Goal: Task Accomplishment & Management: Manage account settings

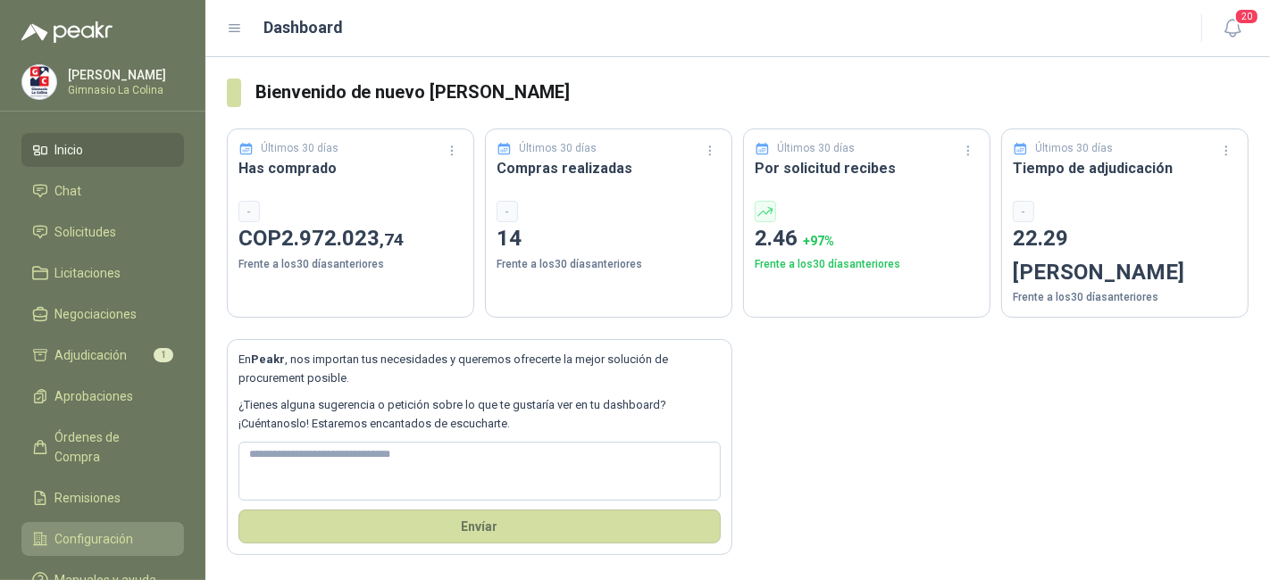
click at [99, 530] on span "Configuración" at bounding box center [94, 540] width 79 height 20
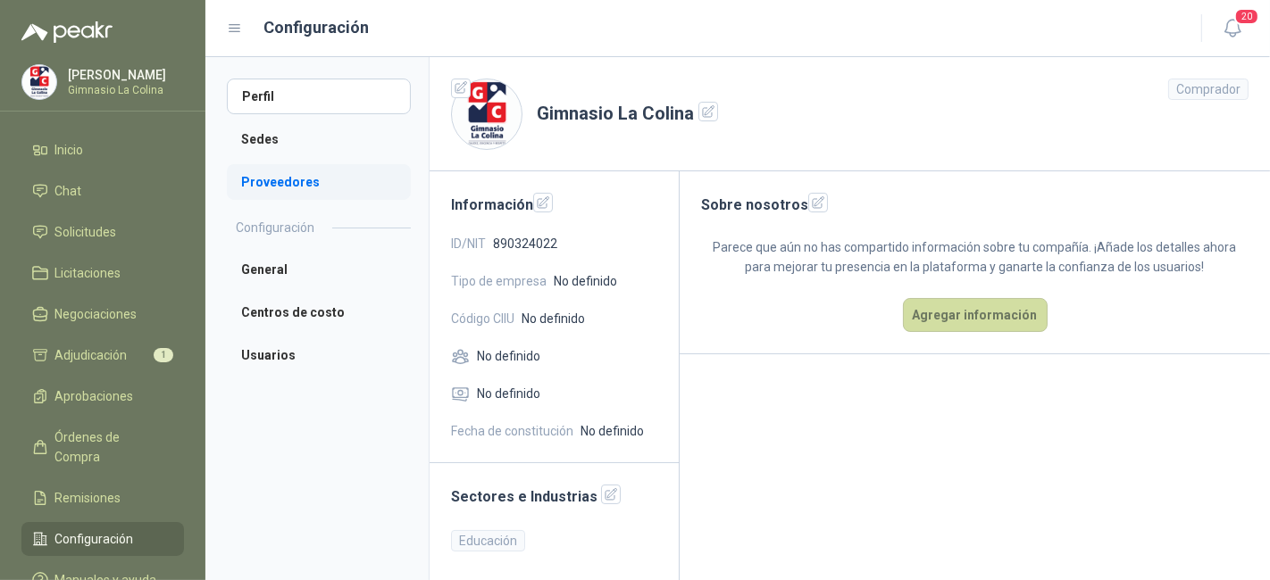
click at [330, 194] on li "Proveedores" at bounding box center [319, 182] width 184 height 36
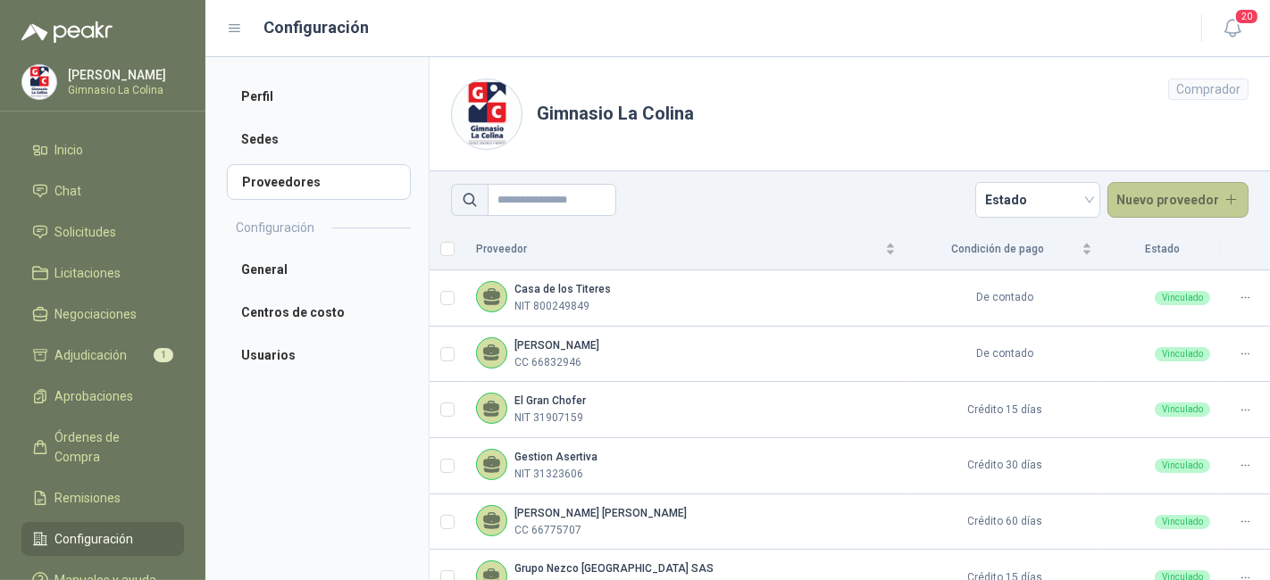
click at [1130, 188] on button "Nuevo proveedor" at bounding box center [1178, 200] width 142 height 36
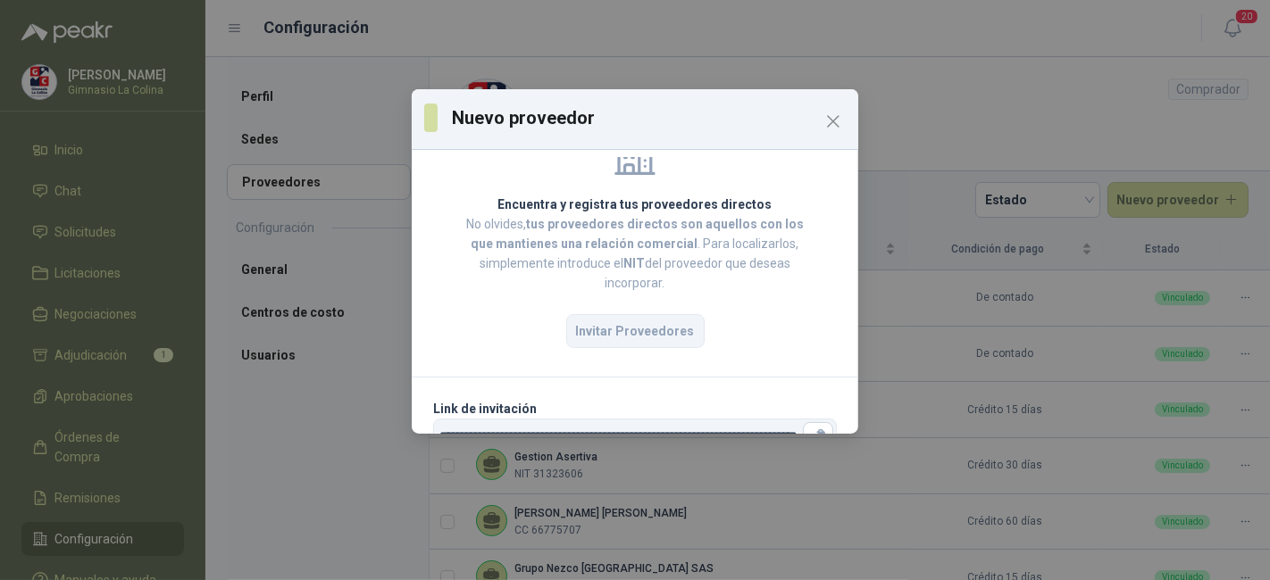
scroll to position [140, 0]
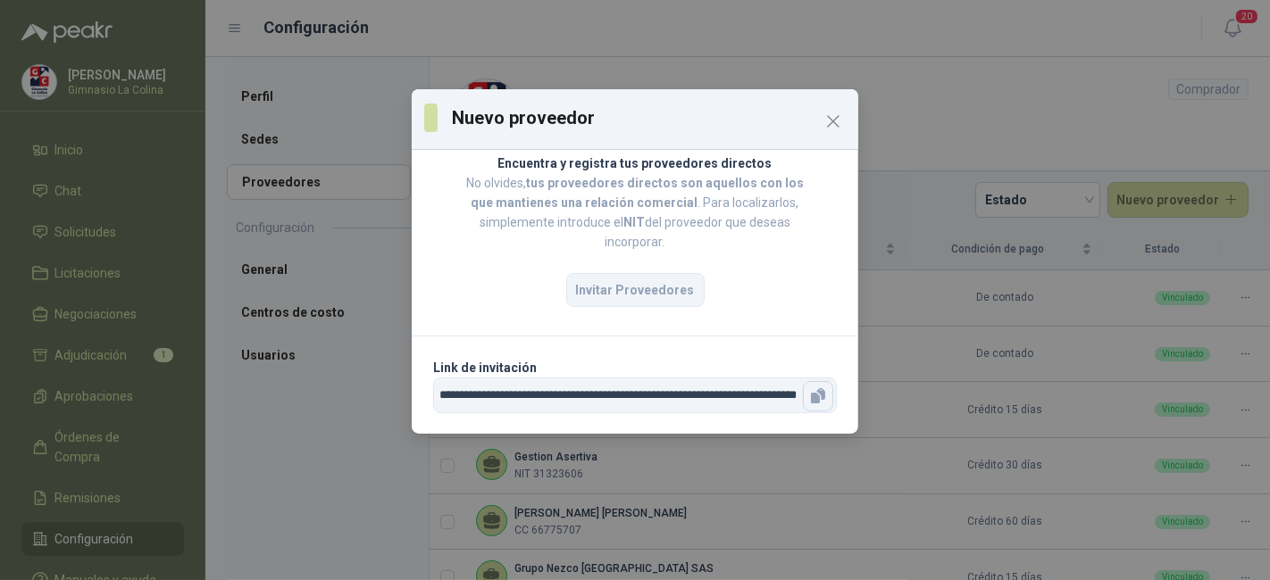
click at [809, 397] on icon "button" at bounding box center [818, 397] width 18 height 18
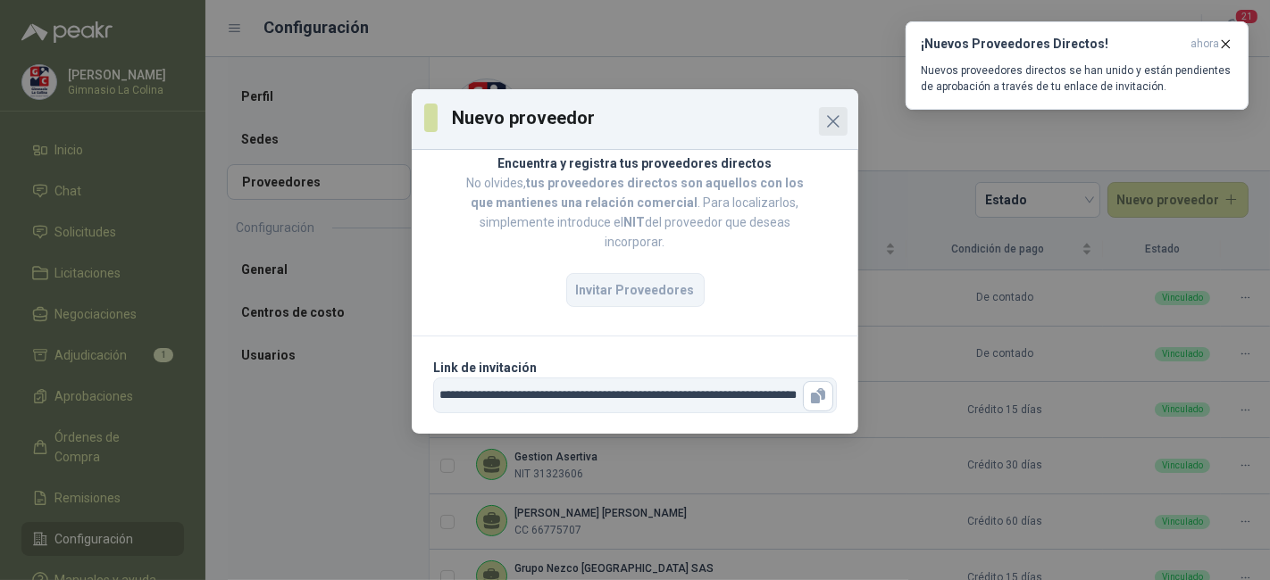
click at [825, 121] on icon "Close" at bounding box center [832, 121] width 21 height 21
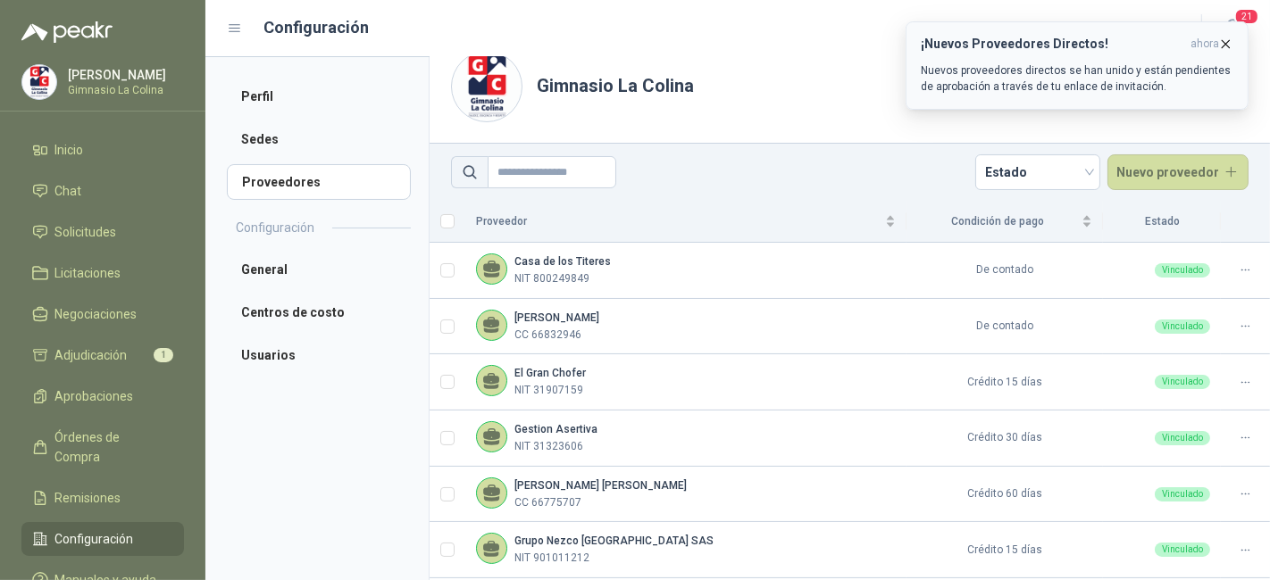
scroll to position [0, 0]
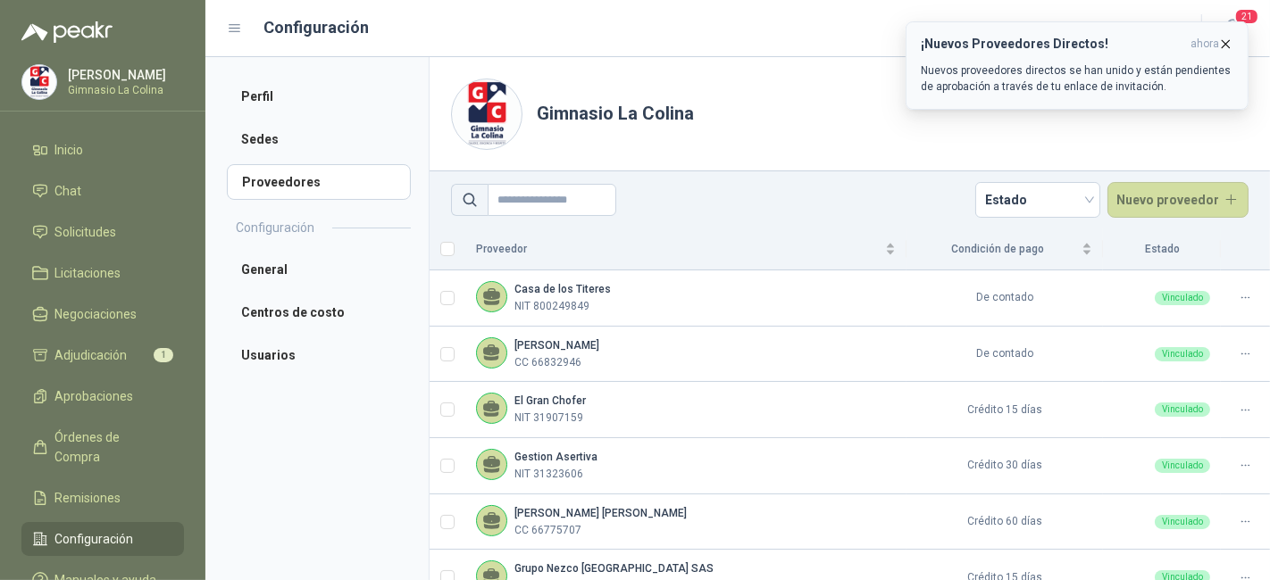
click at [968, 63] on p "Nuevos proveedores directos se han unido y están pendientes de aprobación a tra…" at bounding box center [1077, 79] width 313 height 32
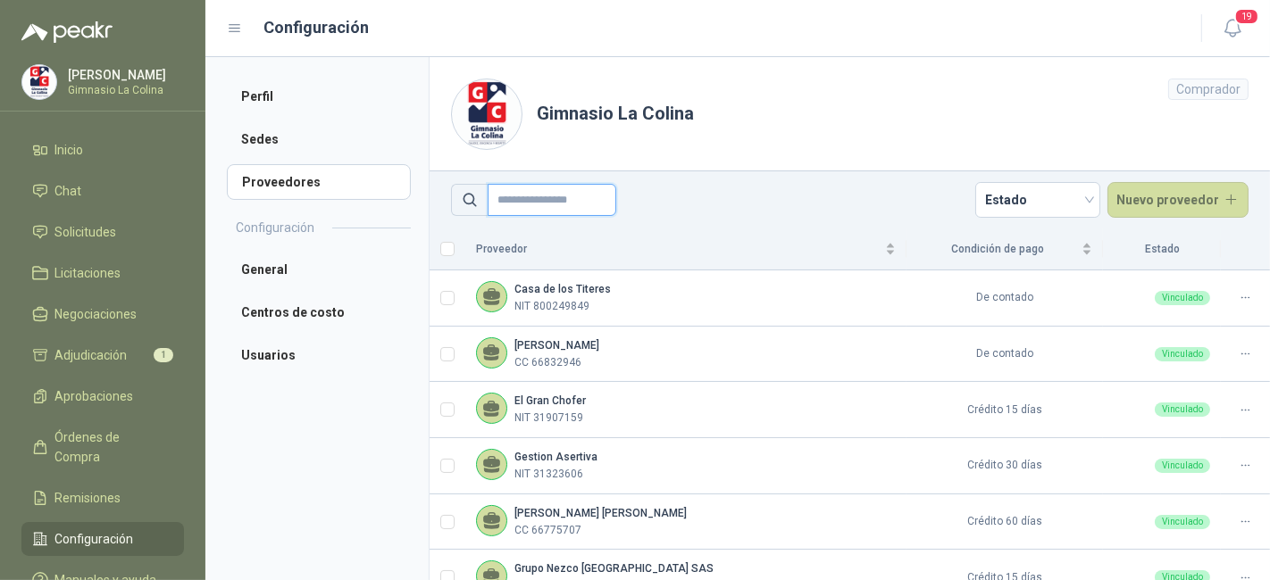
drag, startPoint x: 968, startPoint y: 63, endPoint x: 564, endPoint y: 196, distance: 425.6
click at [564, 196] on input "text" at bounding box center [552, 200] width 129 height 32
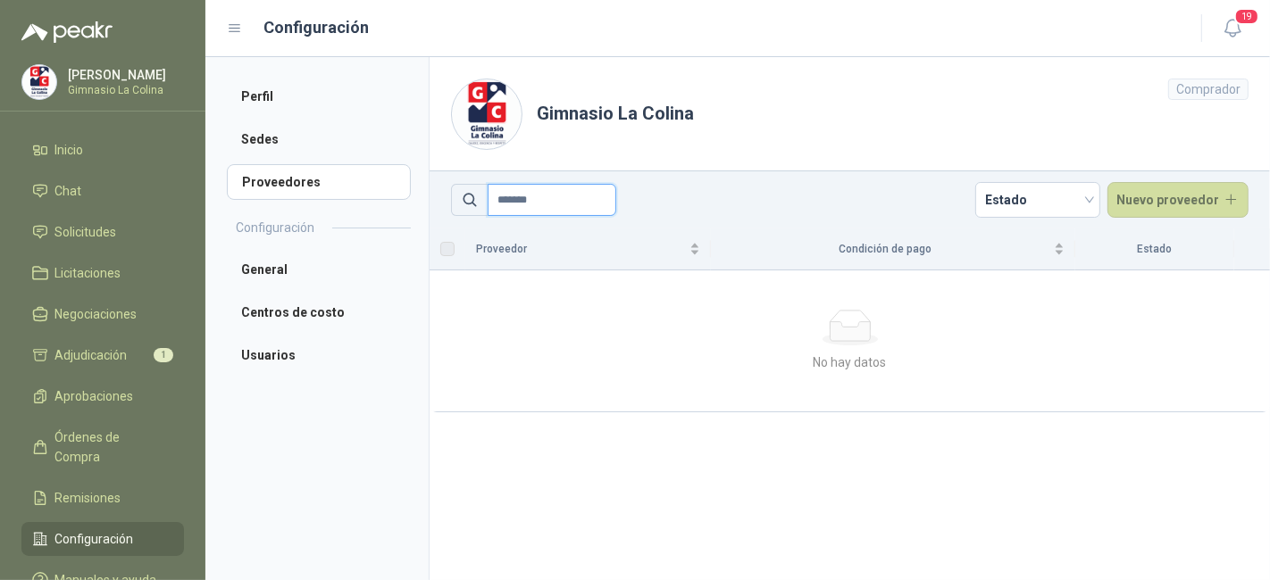
drag, startPoint x: 526, startPoint y: 205, endPoint x: 494, endPoint y: 204, distance: 32.2
click at [494, 204] on input "*******" at bounding box center [552, 200] width 129 height 32
type input "*******"
